Goal: Navigation & Orientation: Find specific page/section

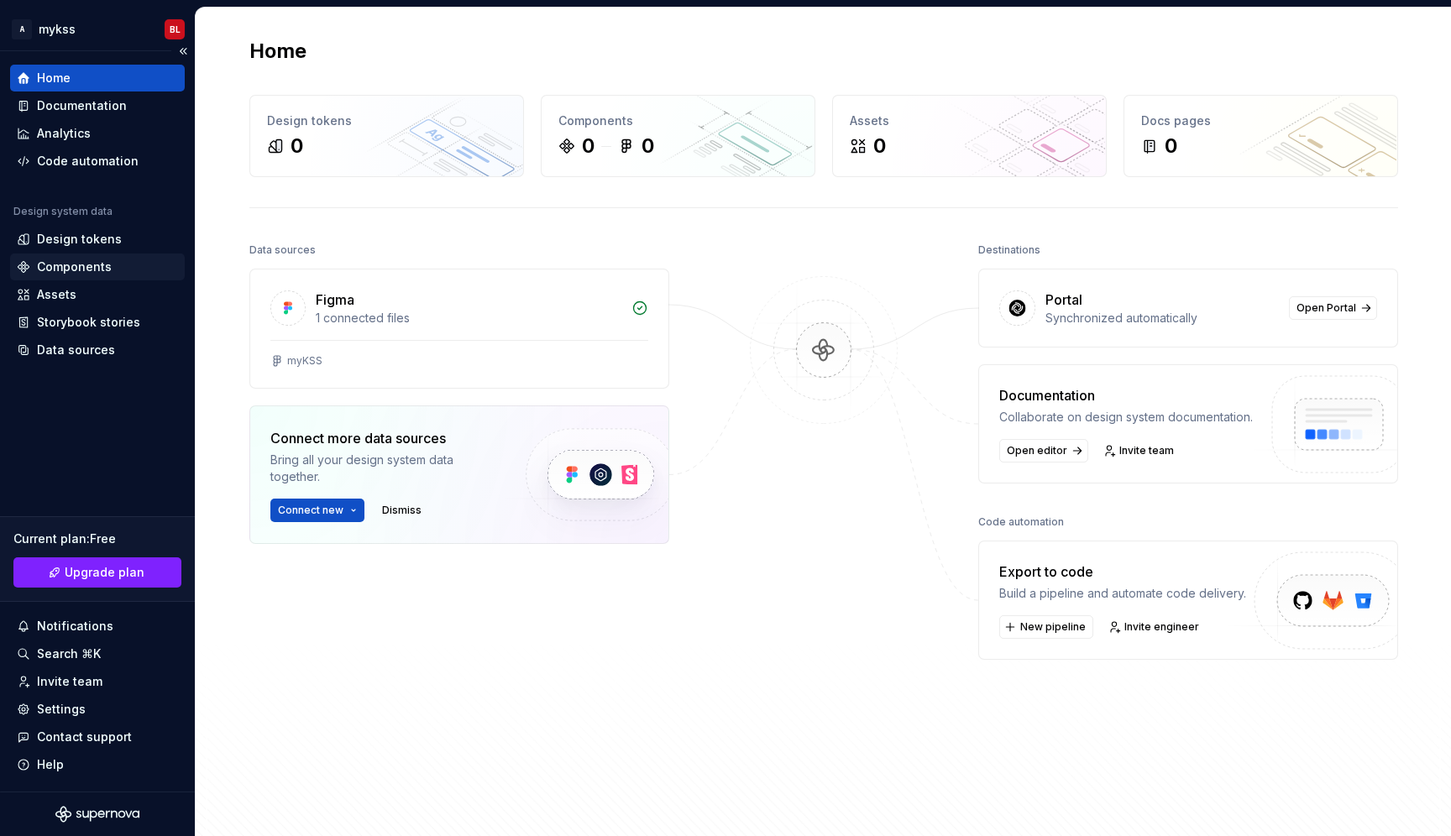
click at [92, 265] on div "Components" at bounding box center [74, 267] width 75 height 17
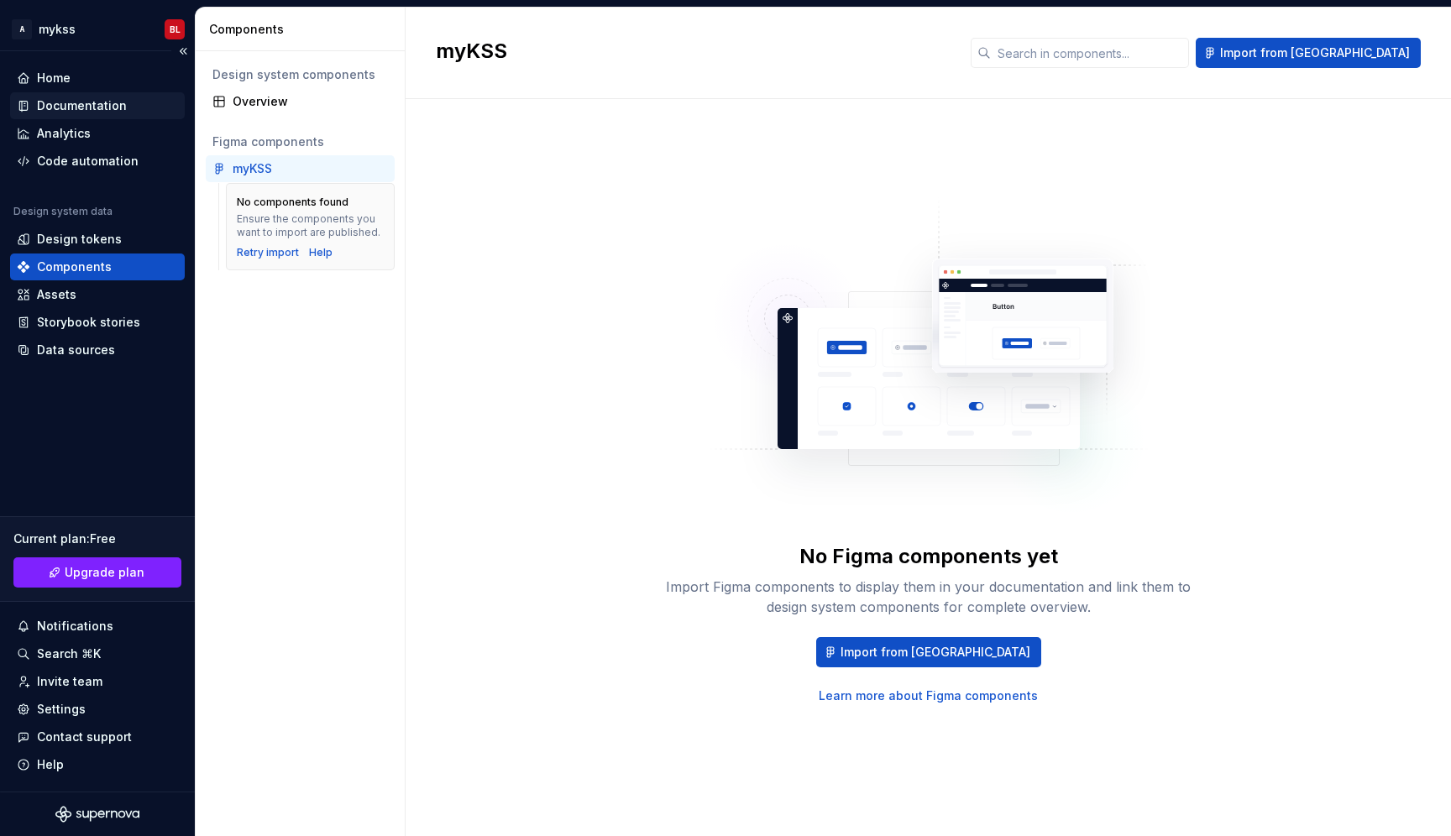
click at [40, 112] on div "Documentation" at bounding box center [82, 105] width 90 height 17
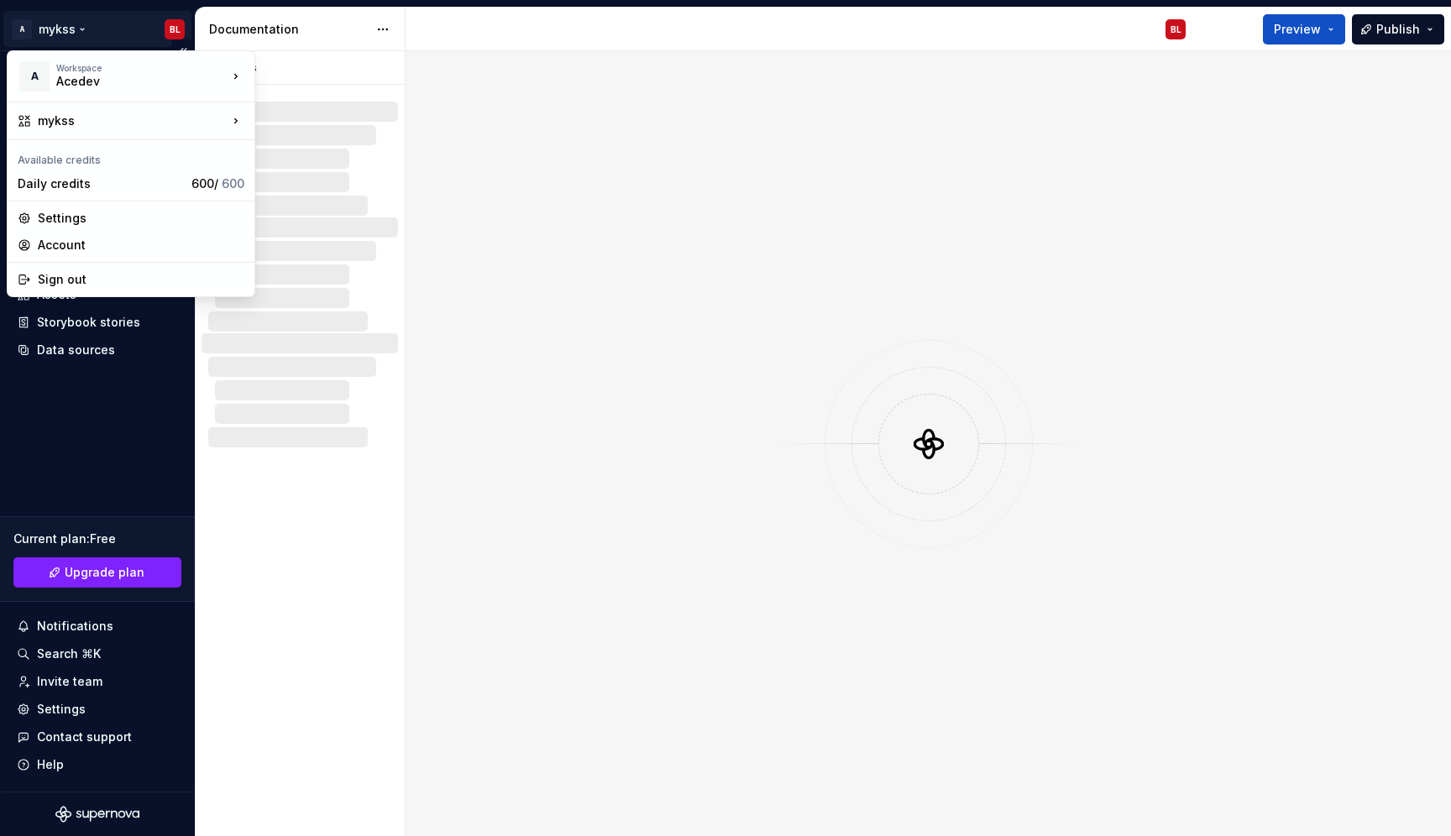
click at [74, 26] on html "A mykss BL Home Documentation Analytics Code automation Design system data Desi…" at bounding box center [725, 418] width 1451 height 836
click at [136, 71] on div "Workspace" at bounding box center [141, 68] width 171 height 10
click at [329, 78] on div "Pages Pages No changes yet When a page is edited, it will appear in this sectio…" at bounding box center [300, 443] width 210 height 785
